Goal: Task Accomplishment & Management: Manage account settings

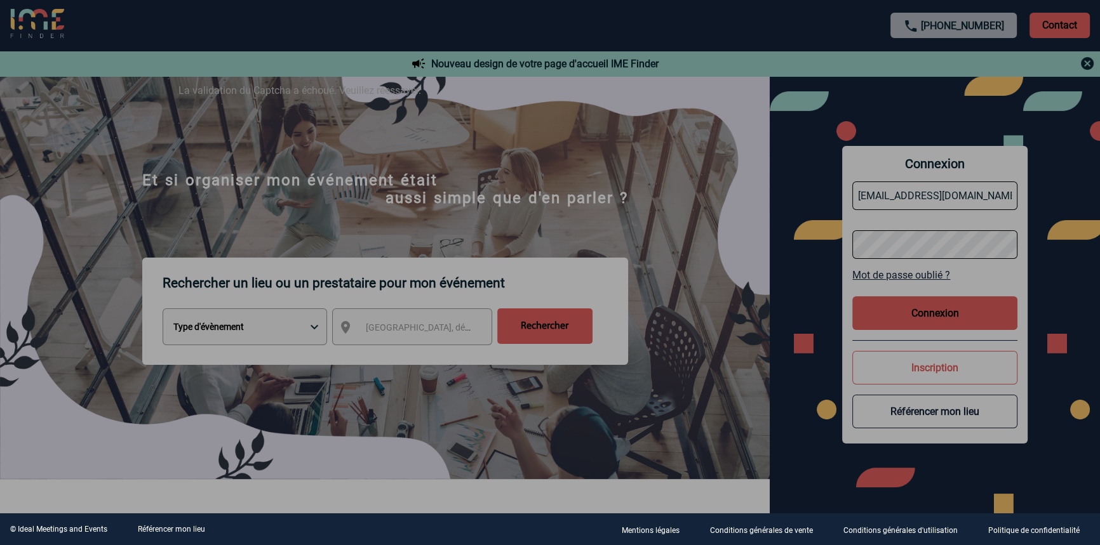
click at [389, 198] on div at bounding box center [550, 272] width 1100 height 545
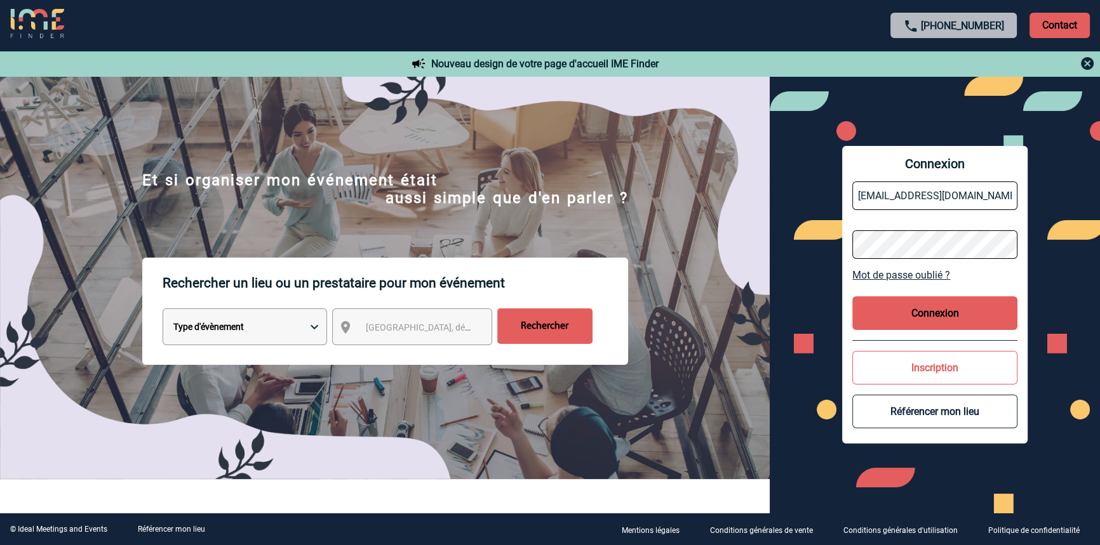
click at [929, 311] on button "Connexion" at bounding box center [934, 313] width 165 height 34
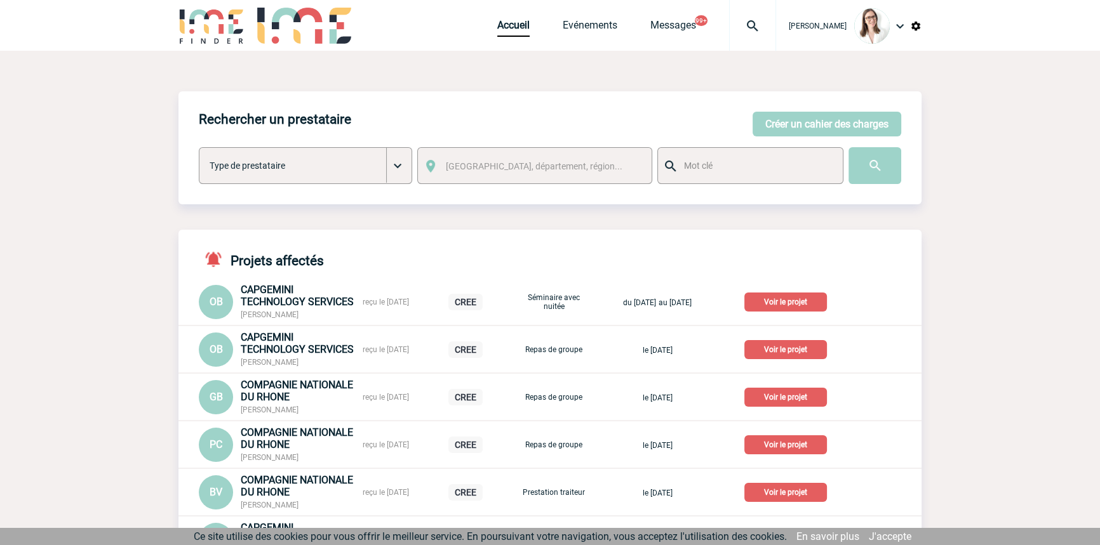
click at [738, 35] on div at bounding box center [752, 25] width 47 height 51
type input "2000418205"
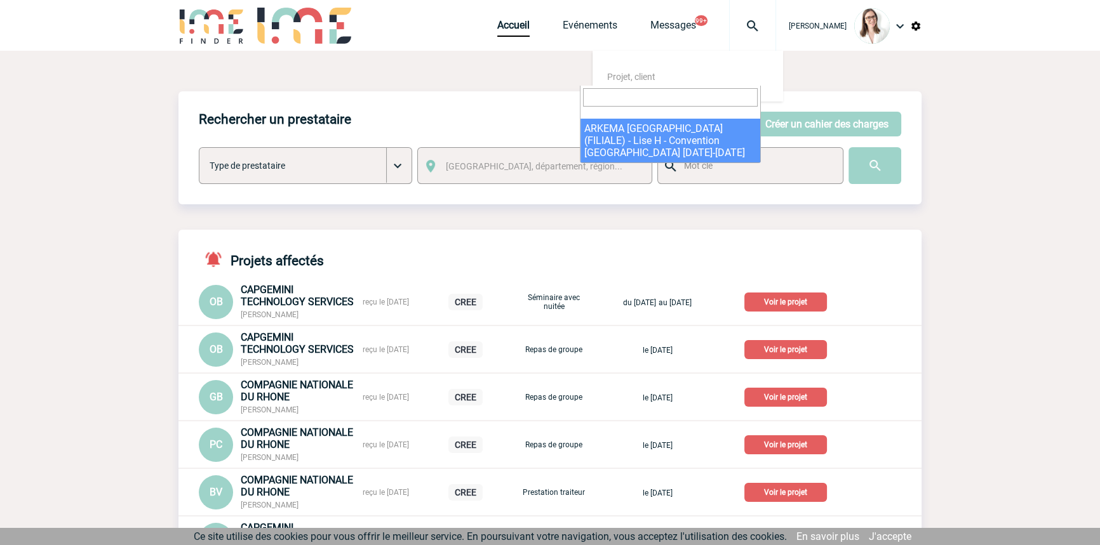
select select "17706"
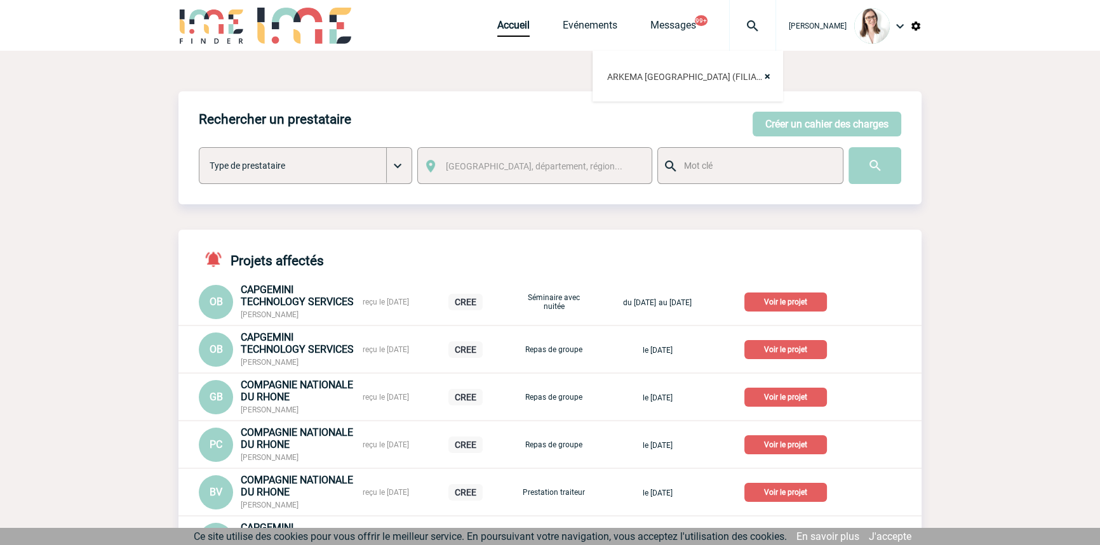
click at [655, 126] on div "Rechercher un prestataire Créer un cahier des charges Créer un cahier des charg…" at bounding box center [549, 147] width 743 height 113
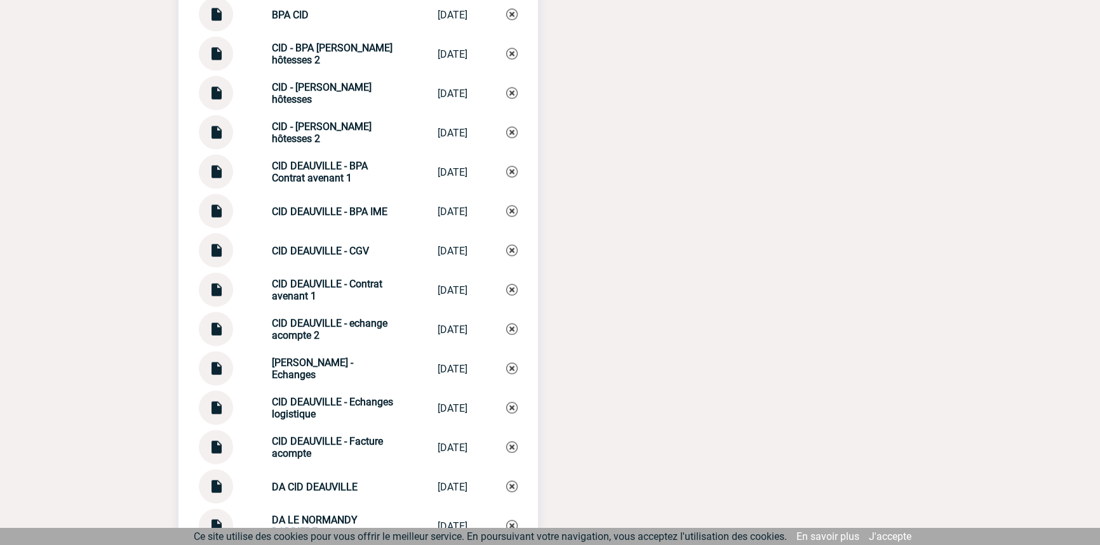
scroll to position [3495, 0]
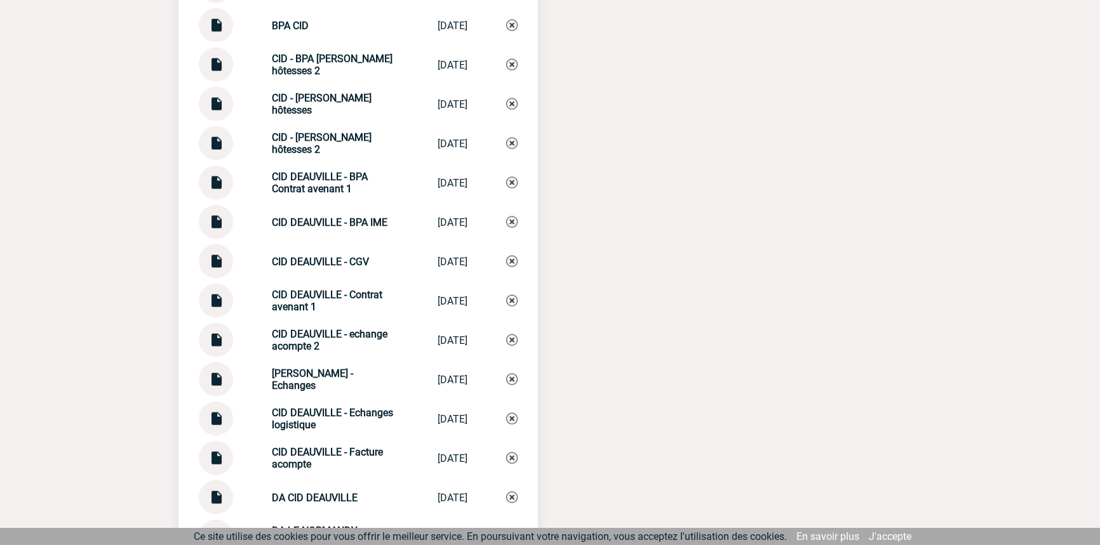
click at [337, 375] on strong "[PERSON_NAME] - Echanges" at bounding box center [312, 380] width 81 height 24
click at [338, 375] on strong "[PERSON_NAME] - Echanges" at bounding box center [312, 380] width 81 height 24
copy div "CID DEAUVILLE - Echanges CID DEAUVILLE -..."
click at [509, 374] on img at bounding box center [511, 379] width 11 height 11
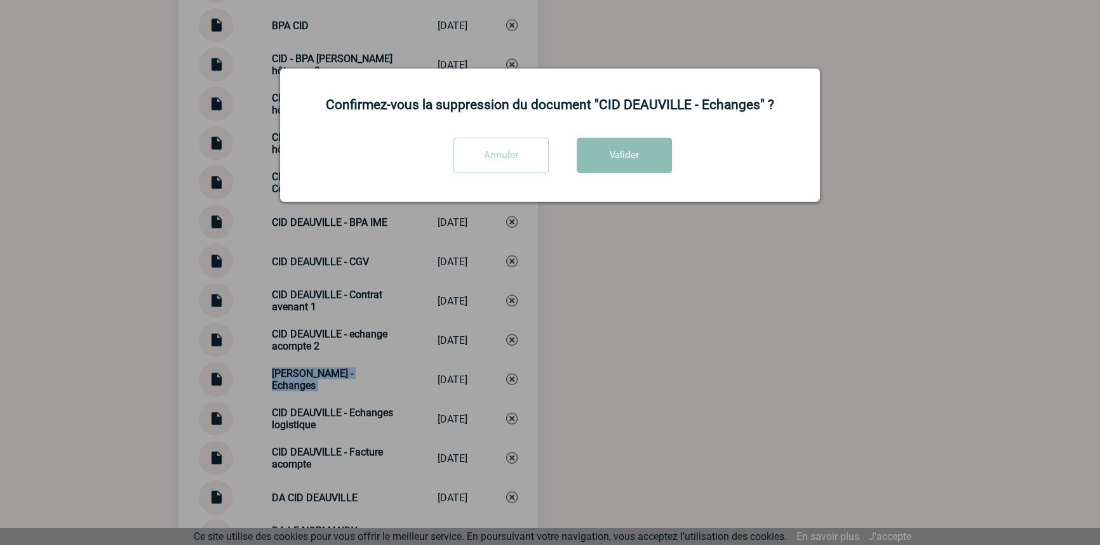
click at [630, 166] on button "Valider" at bounding box center [623, 156] width 95 height 36
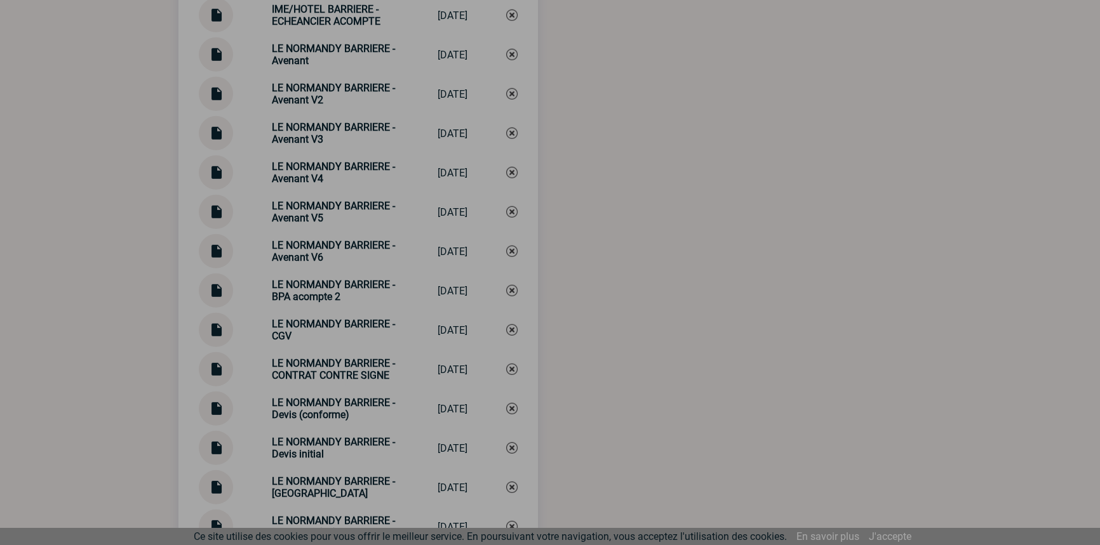
scroll to position [5379, 0]
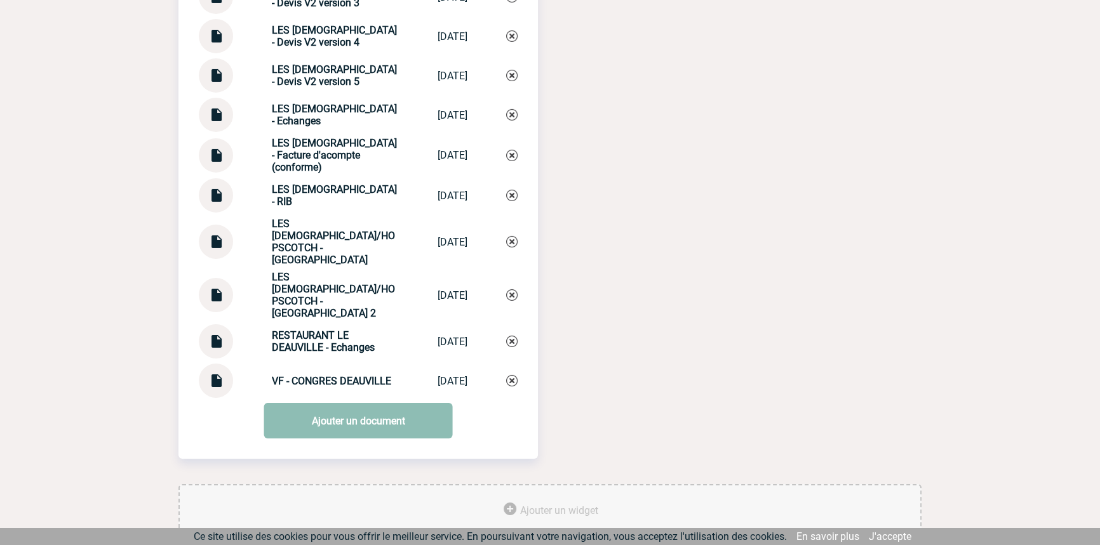
click at [323, 403] on link "Ajouter un document" at bounding box center [358, 421] width 189 height 36
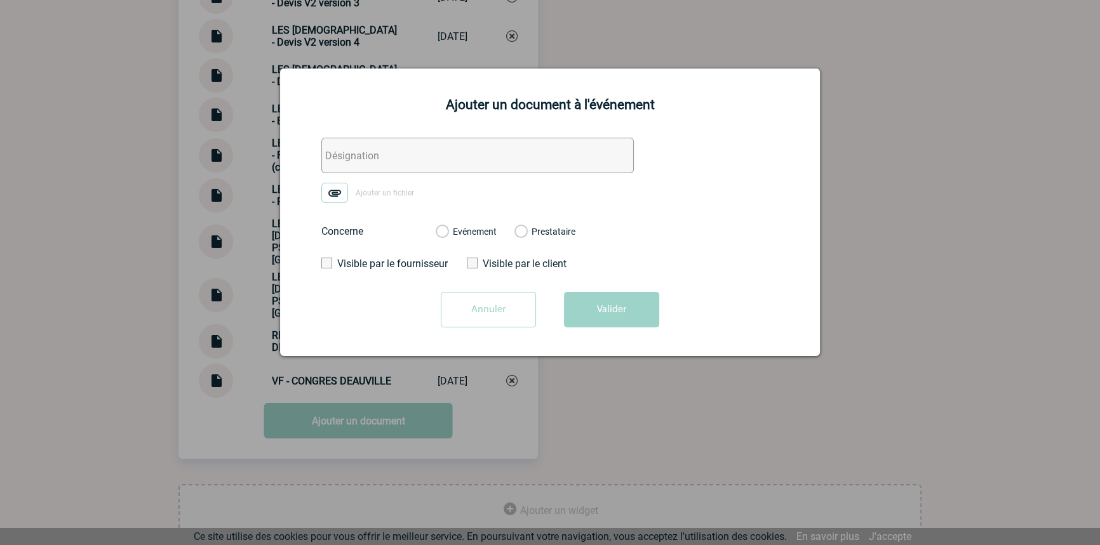
drag, startPoint x: 360, startPoint y: 156, endPoint x: 343, endPoint y: 186, distance: 34.4
click at [360, 156] on input "text" at bounding box center [477, 156] width 312 height 36
paste input "CID DEAUVILLE - Echanges"
type input "CID DEAUVILLE - Echanges"
click at [349, 189] on label "Ajouter un fichier" at bounding box center [372, 193] width 102 height 20
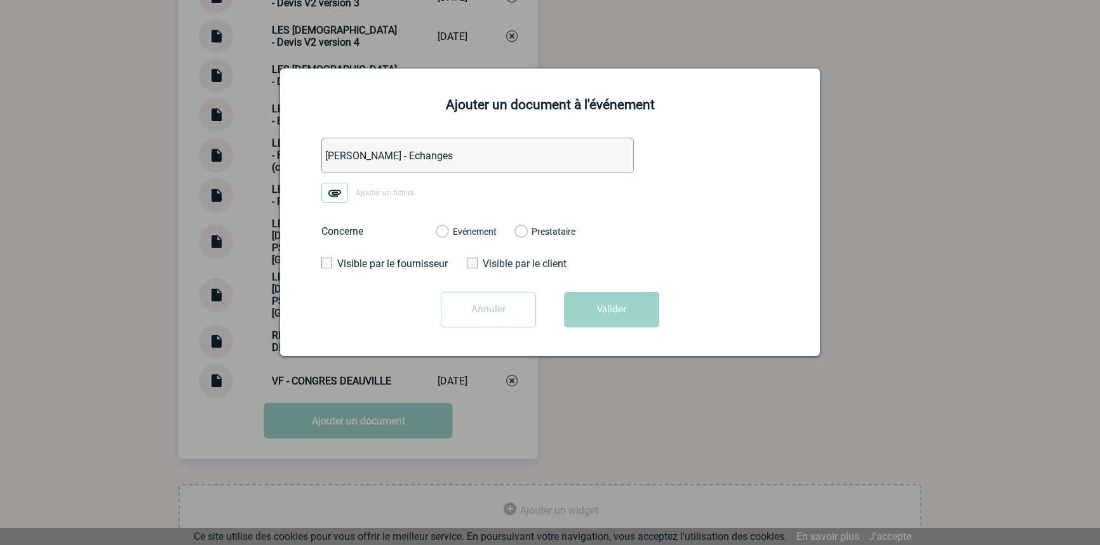
click at [0, 0] on input "Ajouter un fichier" at bounding box center [0, 0] width 0 height 0
click at [448, 229] on label "Evénement" at bounding box center [442, 232] width 12 height 11
click at [0, 0] on input "Evénement" at bounding box center [0, 0] width 0 height 0
click at [587, 295] on button "Valider" at bounding box center [611, 310] width 95 height 36
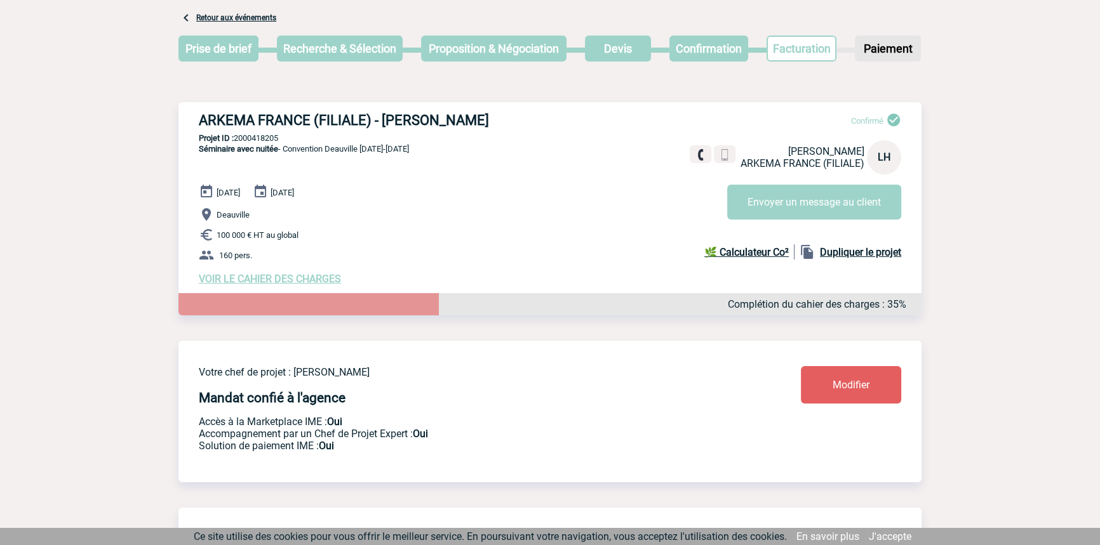
scroll to position [0, 0]
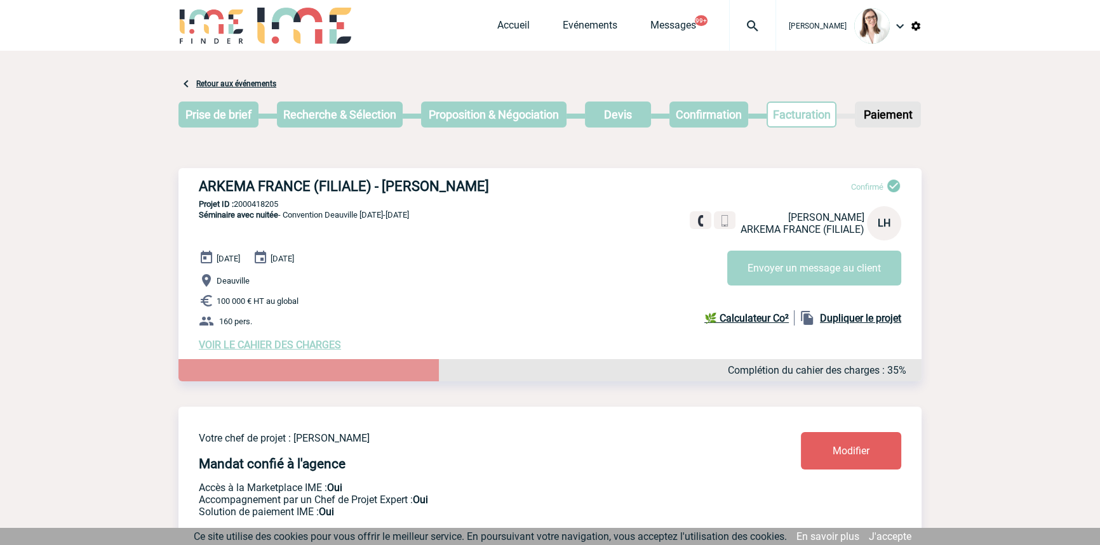
click at [748, 18] on img at bounding box center [752, 25] width 46 height 15
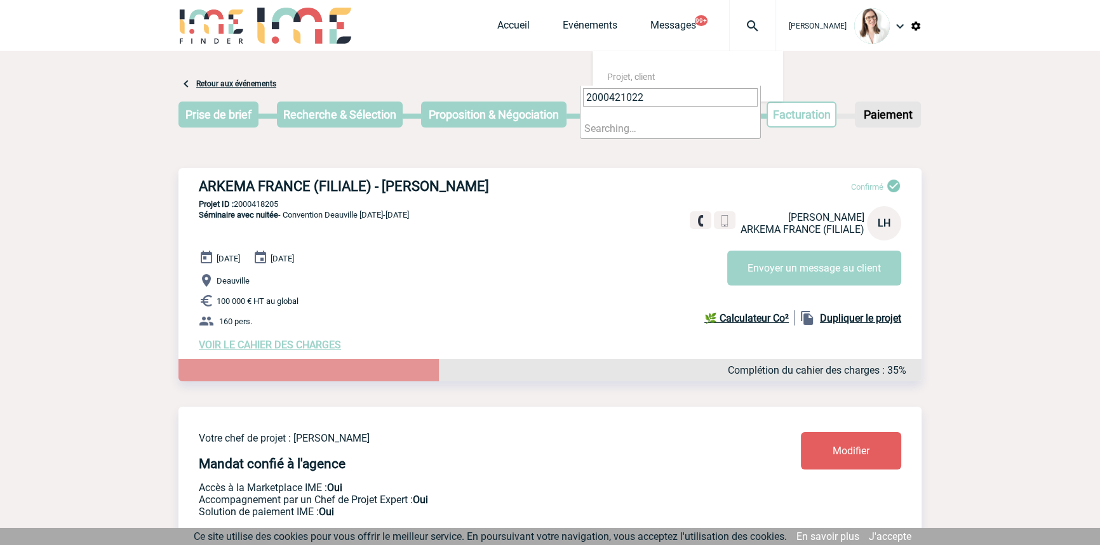
type input "2000421022"
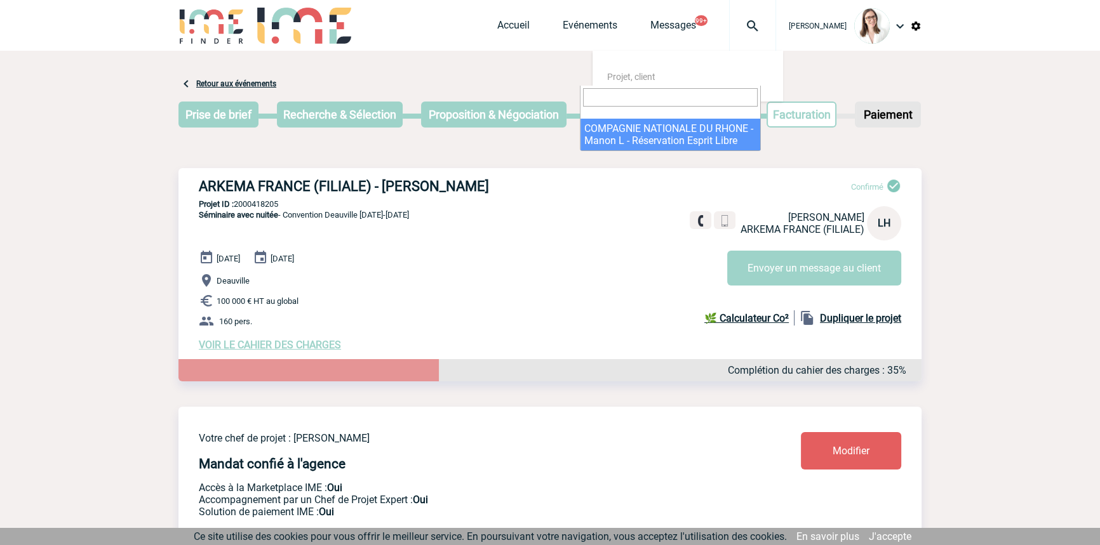
select select "20523"
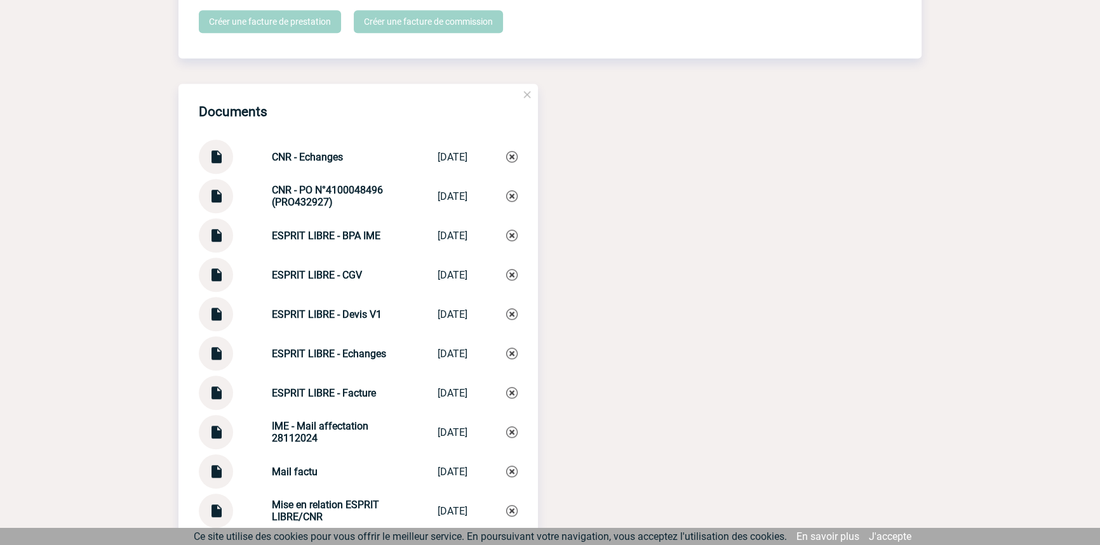
scroll to position [1228, 0]
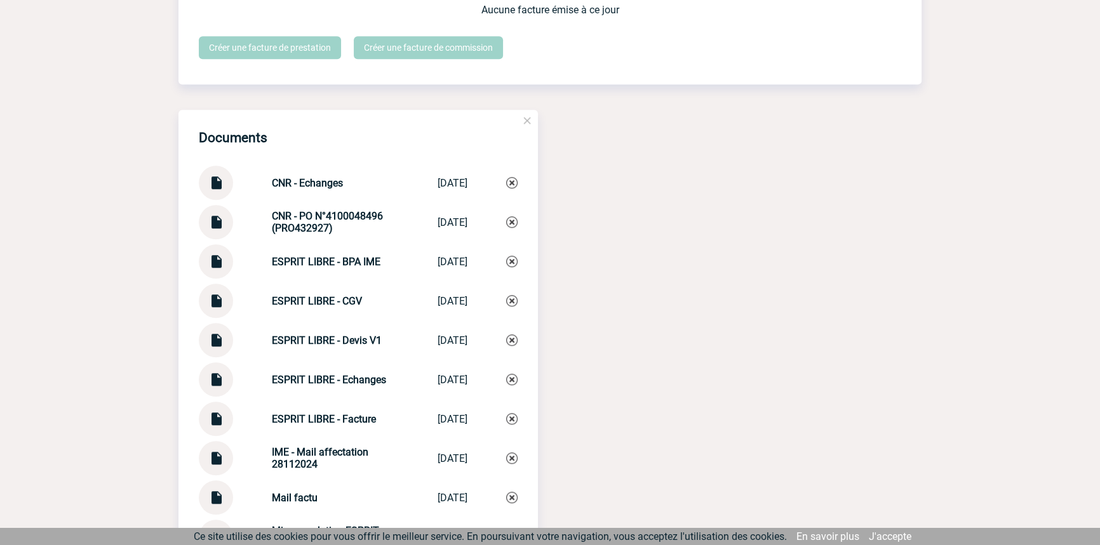
click at [289, 183] on div "CNR - Echanges CNR - Echanges 12/09/2025" at bounding box center [358, 183] width 319 height 34
click at [289, 182] on div "CNR - Echanges CNR - Echanges 12/09/2025" at bounding box center [358, 183] width 319 height 34
drag, startPoint x: 289, startPoint y: 182, endPoint x: 310, endPoint y: 189, distance: 21.9
click at [289, 183] on div "CNR - Echanges CNR - Echanges 12/09/2025" at bounding box center [358, 183] width 319 height 34
copy div "CNR - Echanges CNR - Echanges"
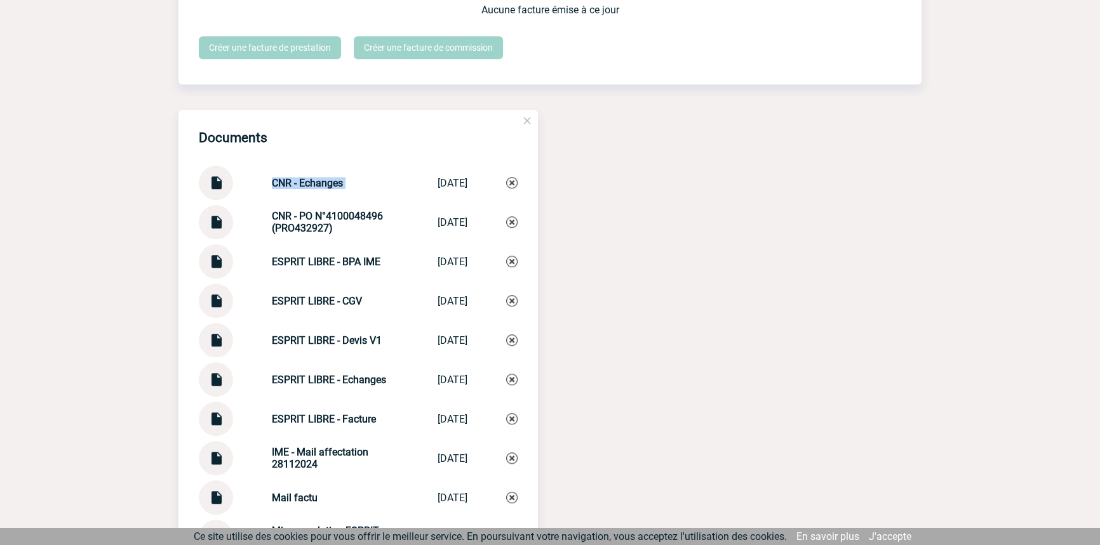
drag, startPoint x: 512, startPoint y: 193, endPoint x: 479, endPoint y: 203, distance: 33.9
click at [512, 189] on img at bounding box center [511, 182] width 11 height 11
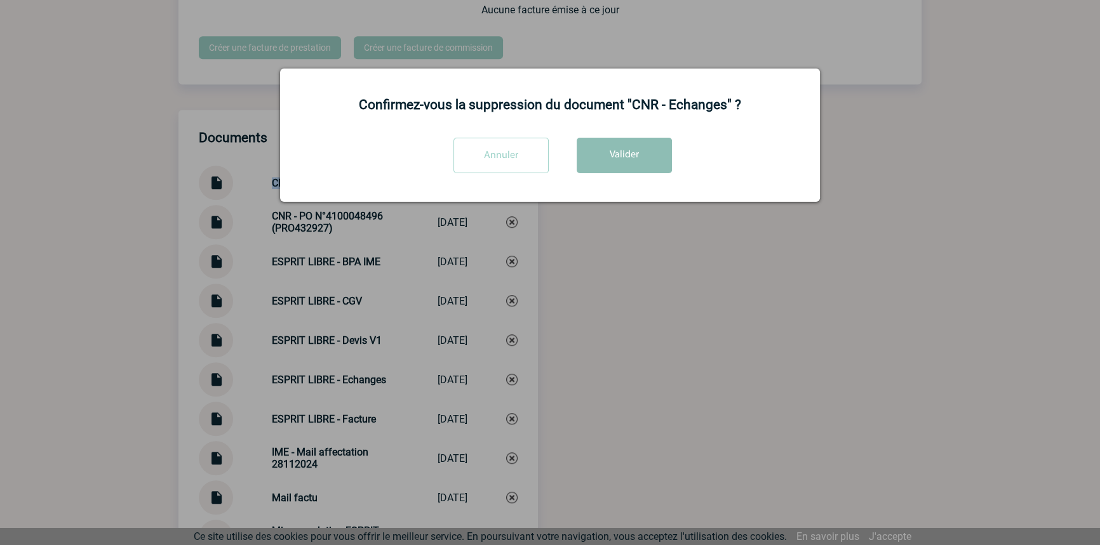
click at [616, 170] on button "Valider" at bounding box center [623, 156] width 95 height 36
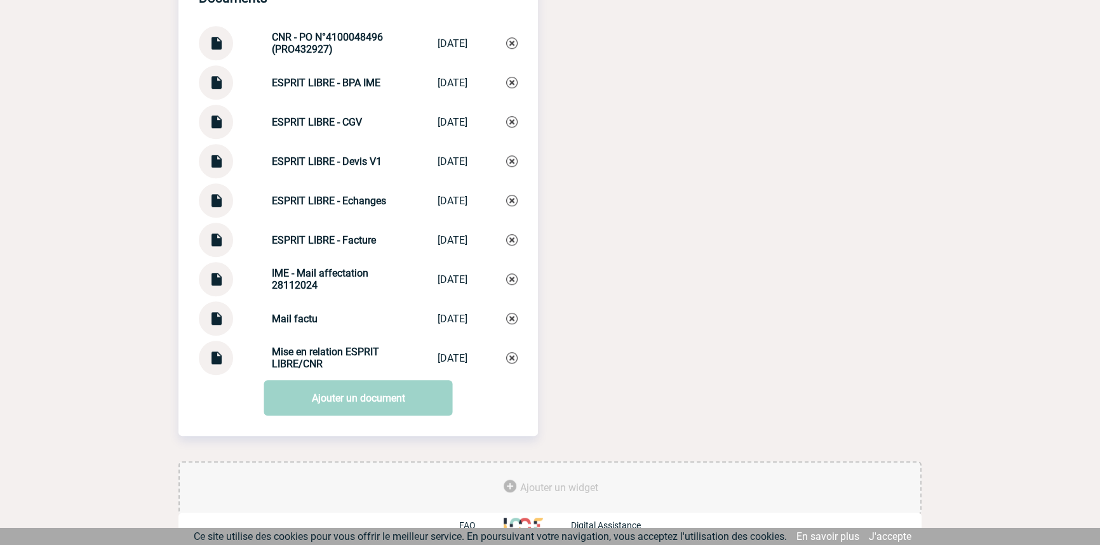
scroll to position [1381, 0]
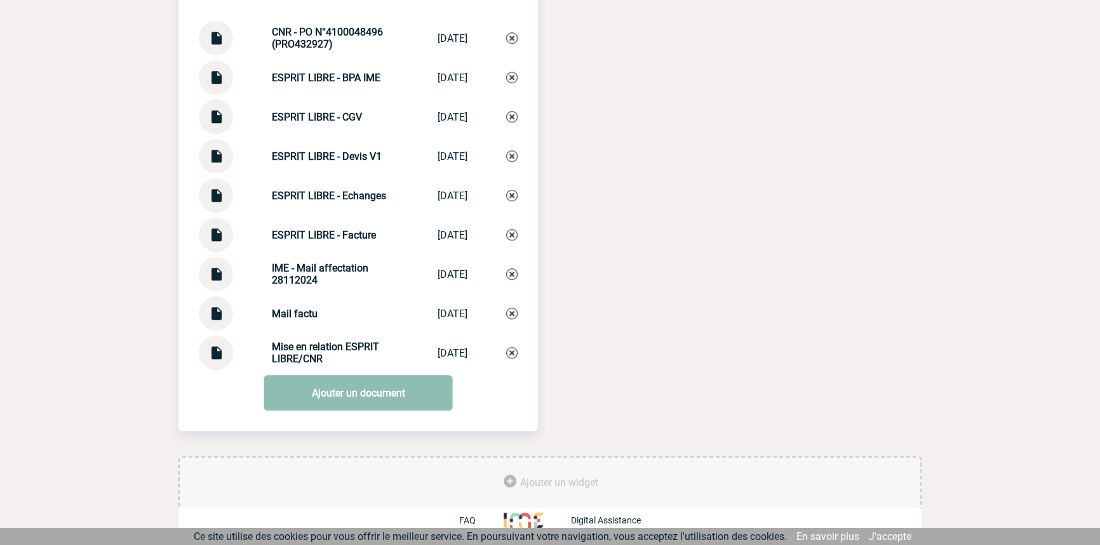
click at [343, 387] on link "Ajouter un document" at bounding box center [358, 393] width 189 height 36
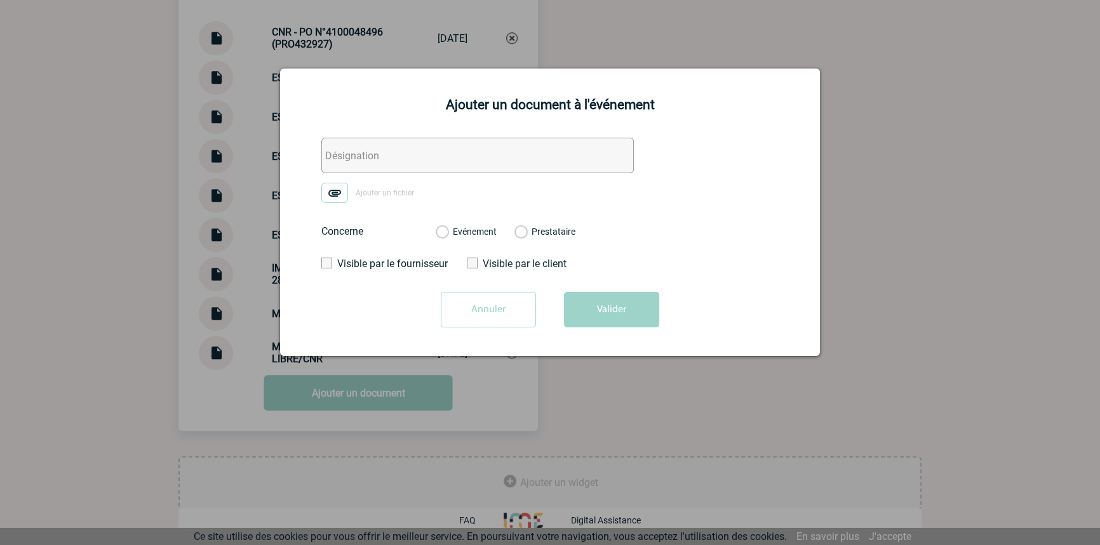
click at [381, 155] on input "text" at bounding box center [477, 156] width 312 height 36
paste input "CNR - Echanges"
type input "CNR - Echanges"
click at [338, 194] on img at bounding box center [334, 193] width 27 height 20
click at [0, 0] on input "Ajouter un fichier" at bounding box center [0, 0] width 0 height 0
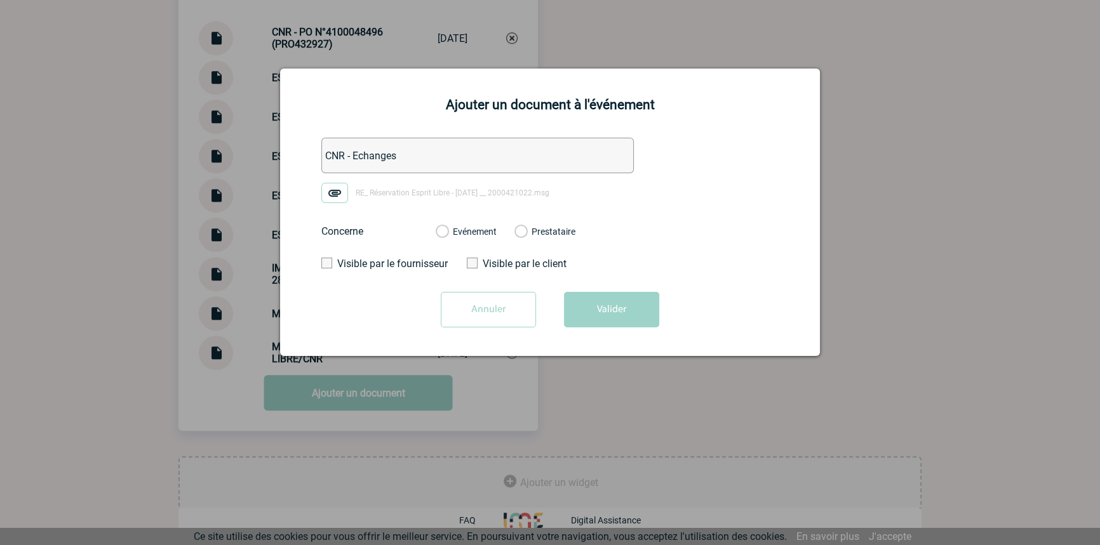
click at [448, 230] on label "Evénement" at bounding box center [442, 232] width 12 height 11
click at [0, 0] on input "Evénement" at bounding box center [0, 0] width 0 height 0
click at [596, 314] on button "Valider" at bounding box center [611, 310] width 95 height 36
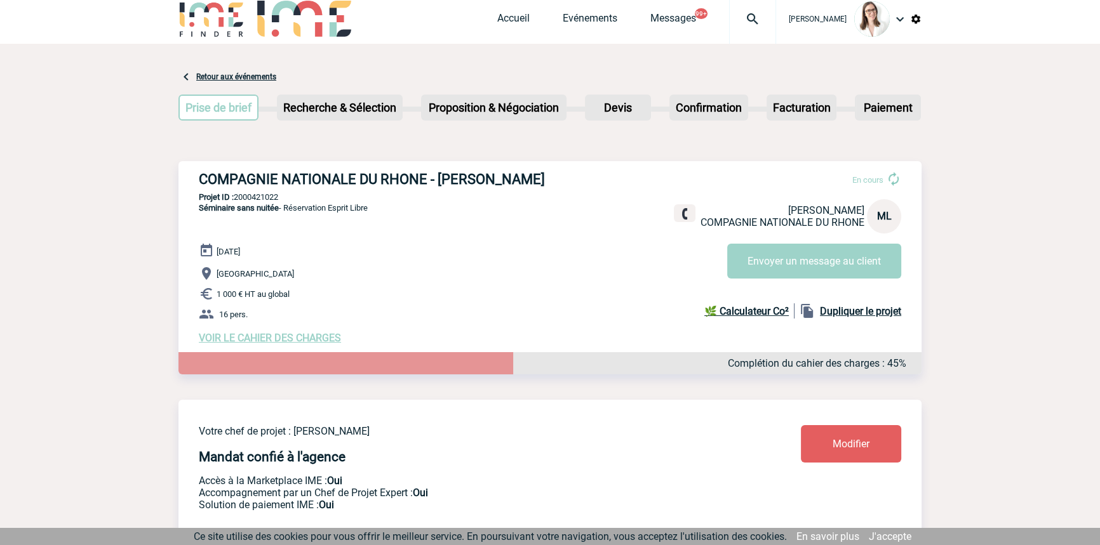
scroll to position [0, 0]
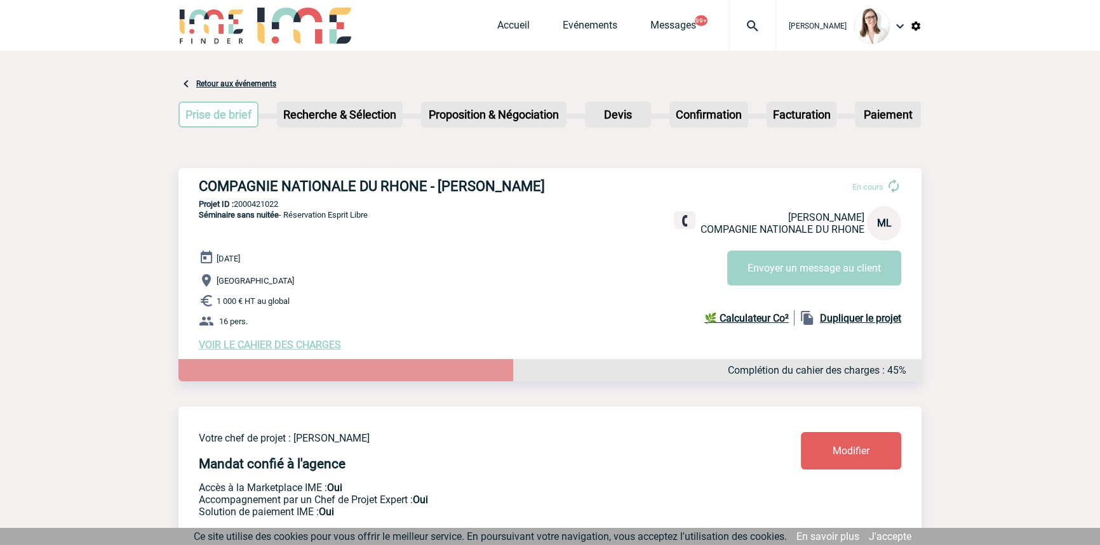
click at [750, 44] on div at bounding box center [752, 25] width 47 height 51
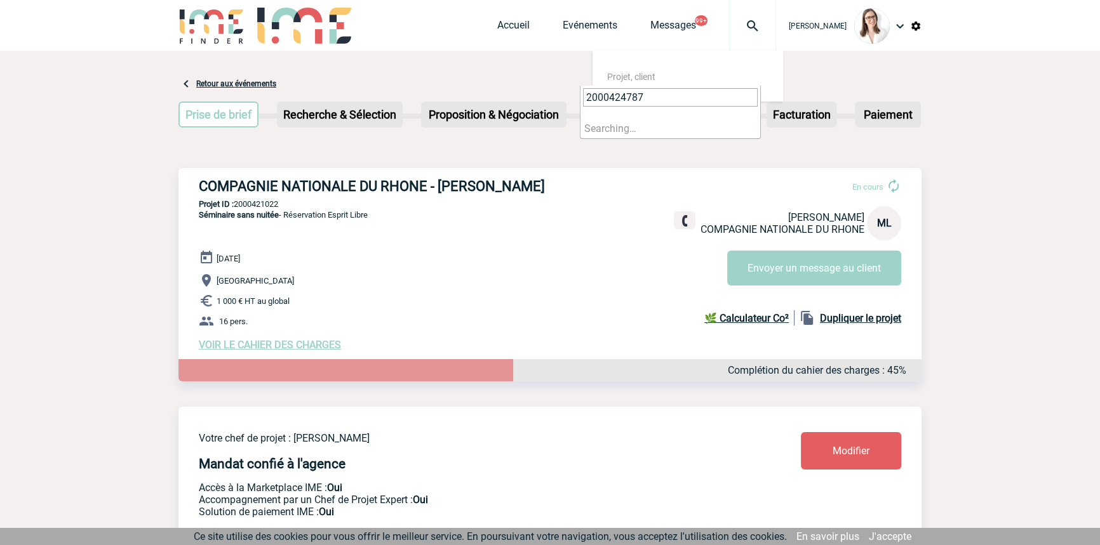
type input "2000424787"
select select "24288"
